Goal: Find specific page/section: Find specific page/section

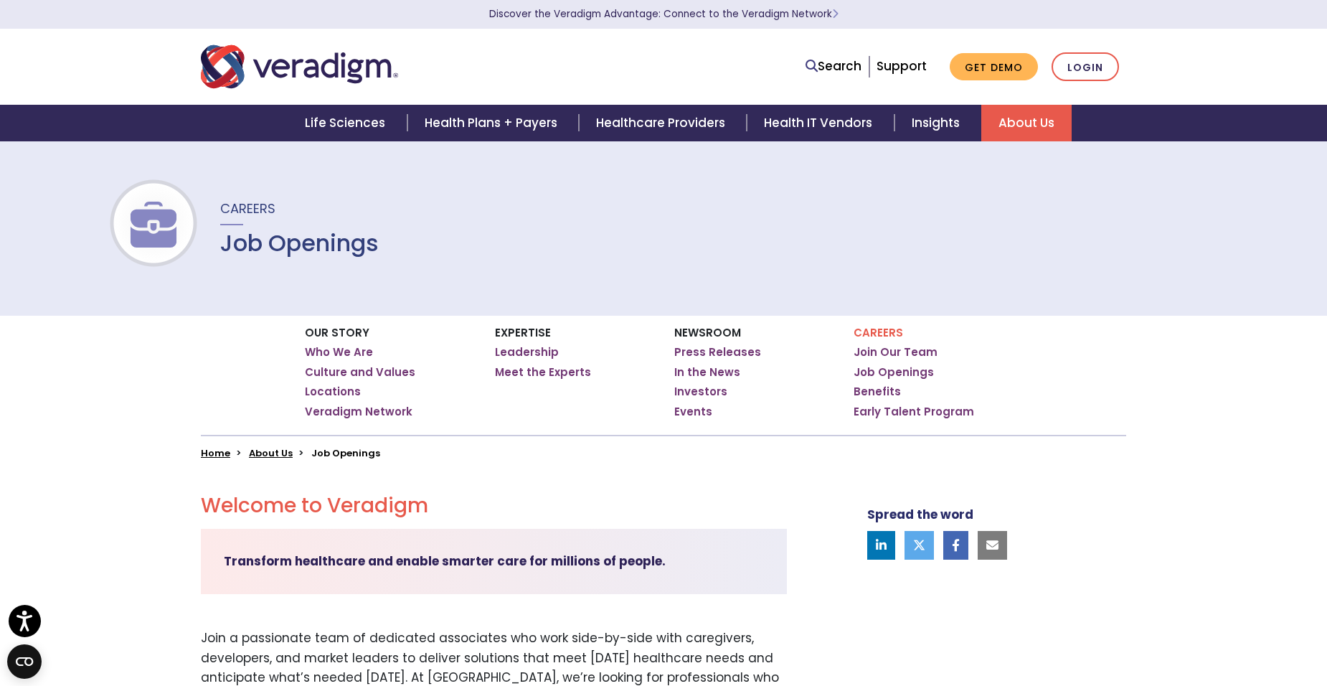
click at [148, 187] on div at bounding box center [154, 228] width 92 height 175
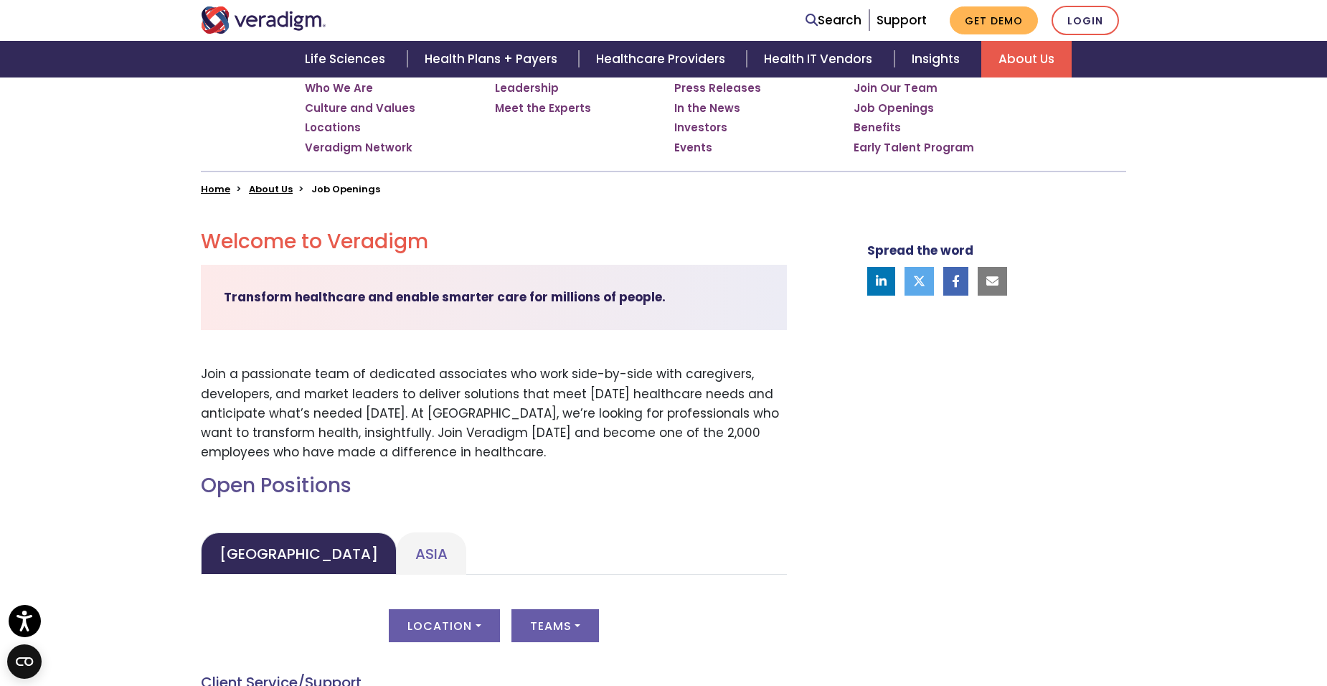
click at [105, 146] on div "Our Story Who We Are Culture and Values Locations Veradigm Network Expertise Ho…" at bounding box center [663, 123] width 1327 height 143
click at [357, 136] on ul "Who We Are Culture and Values Locations Veradigm Network" at bounding box center [389, 117] width 169 height 73
